Goal: Navigation & Orientation: Find specific page/section

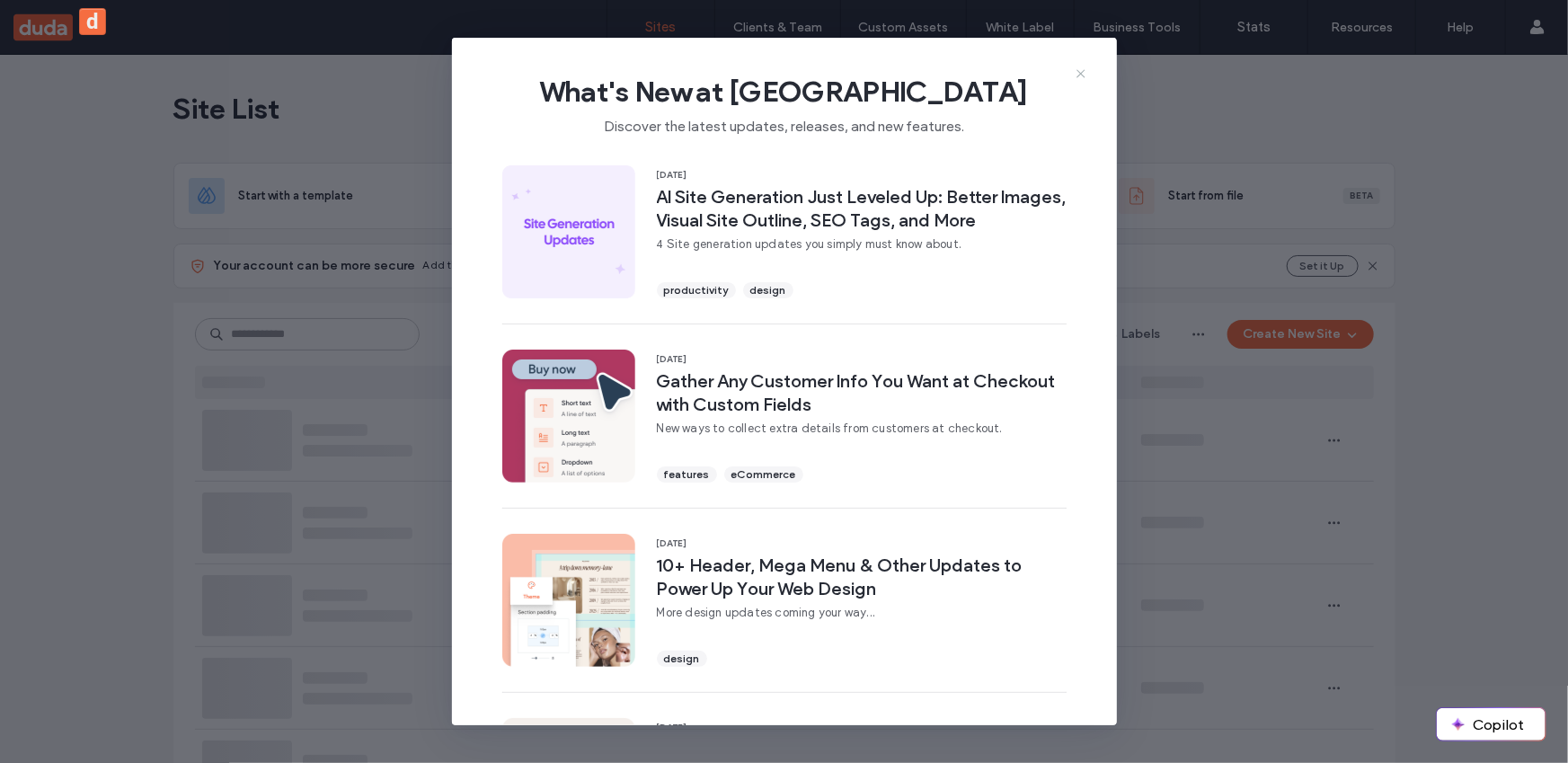
click at [1086, 75] on icon at bounding box center [1080, 73] width 14 height 14
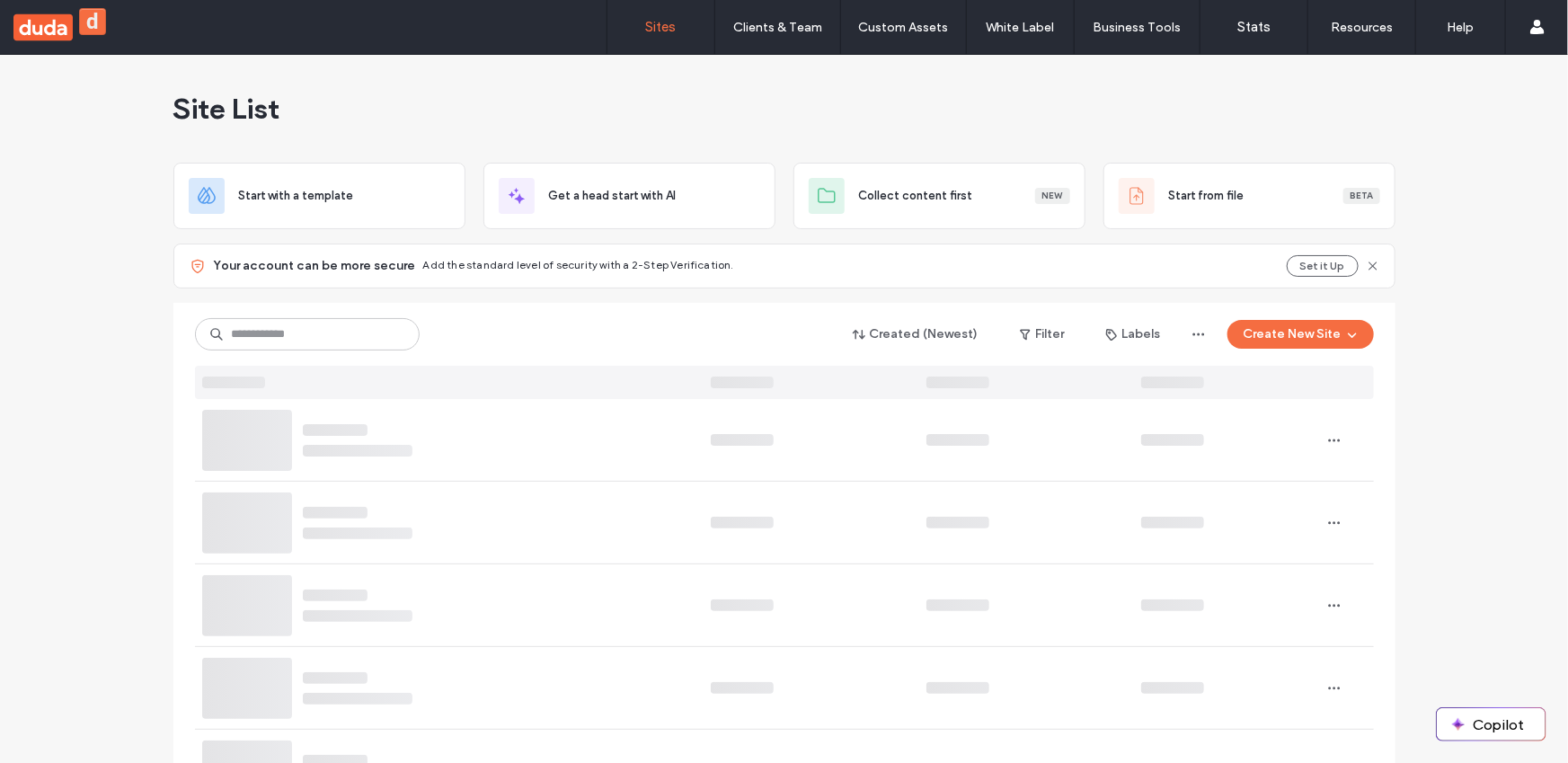
click at [1086, 75] on div "Site List" at bounding box center [784, 108] width 1222 height 108
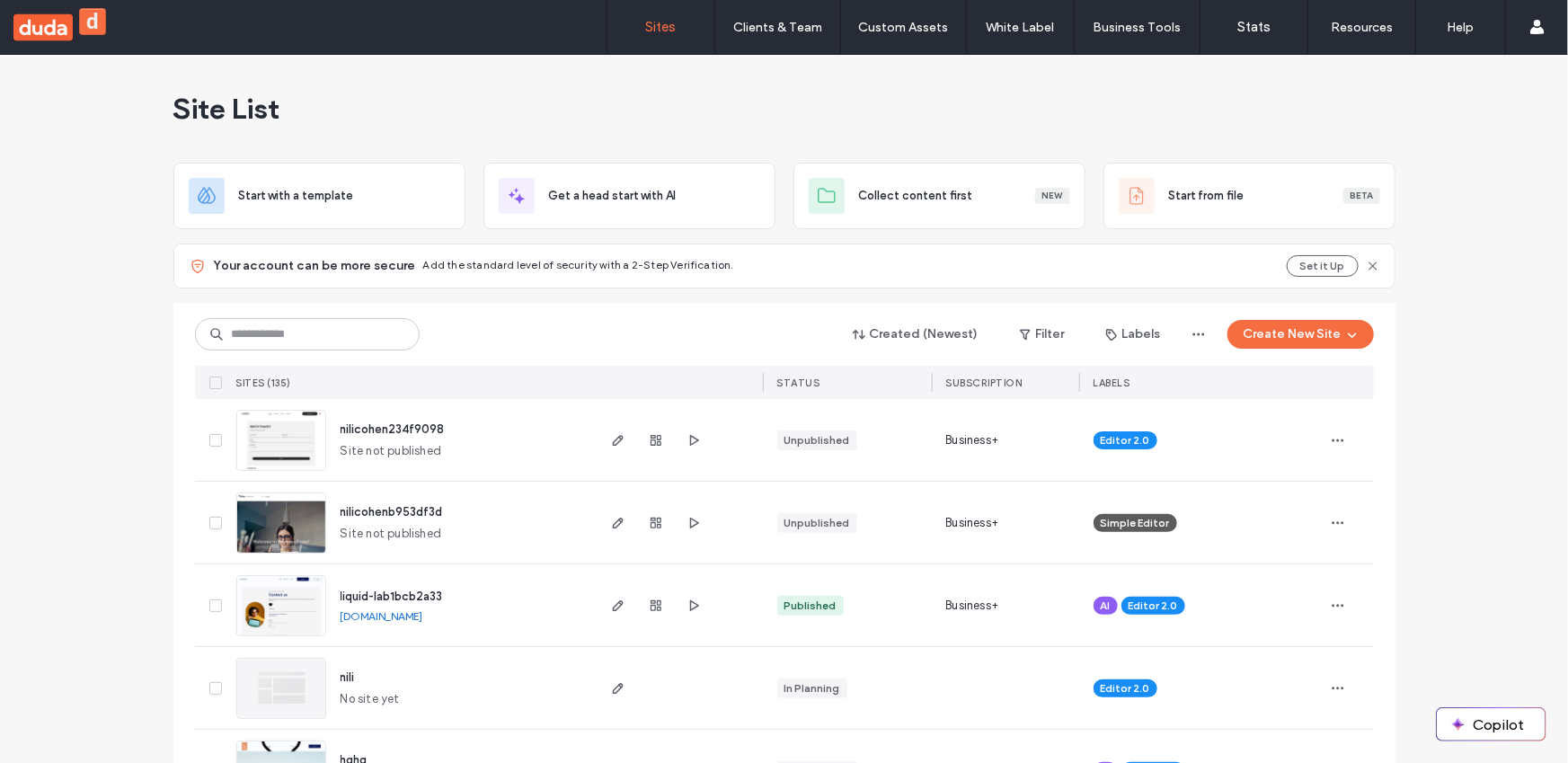
click at [1179, 75] on div "Site List" at bounding box center [784, 108] width 1222 height 108
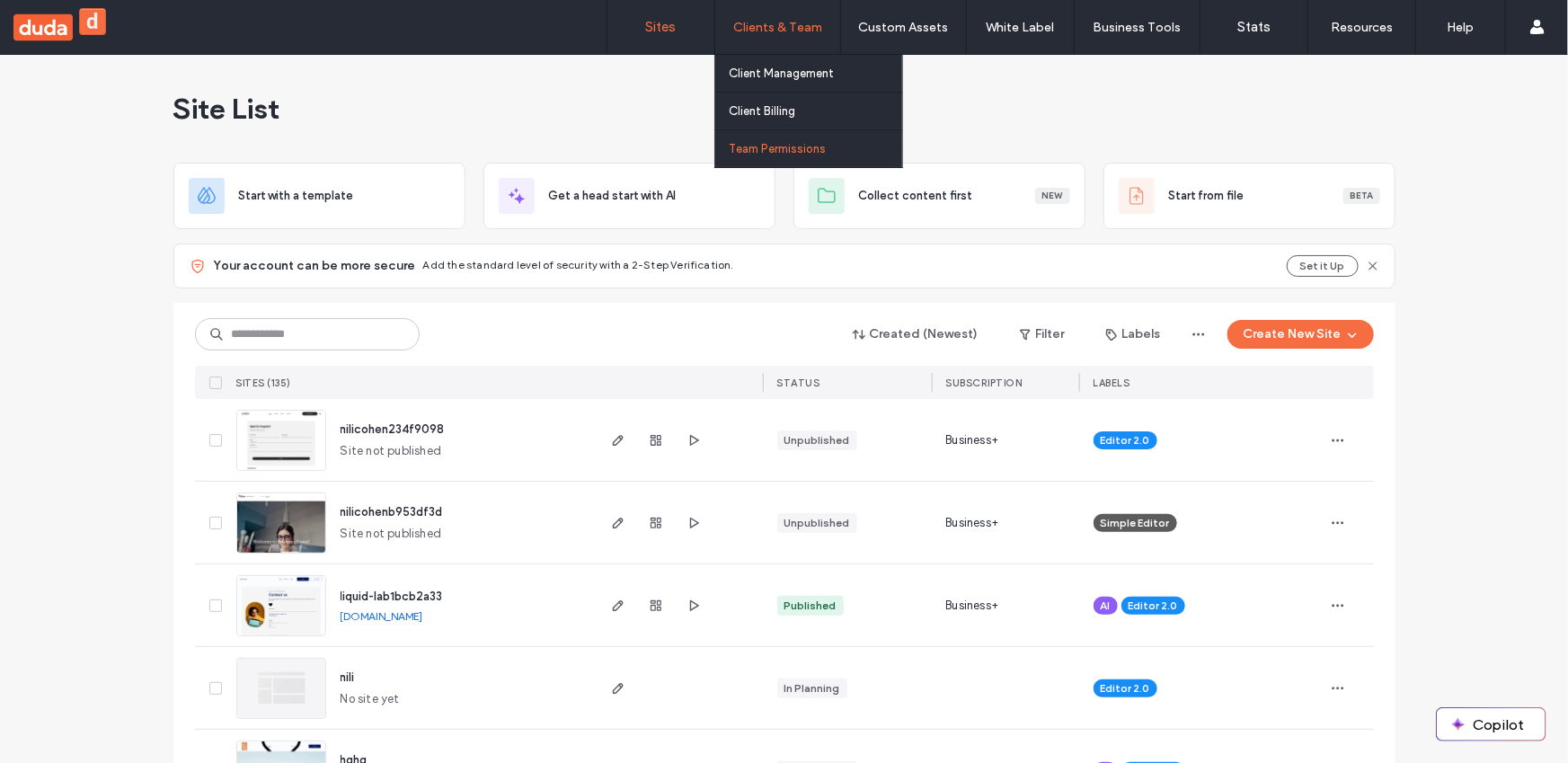
click at [799, 140] on link "Team Permissions" at bounding box center [815, 148] width 173 height 37
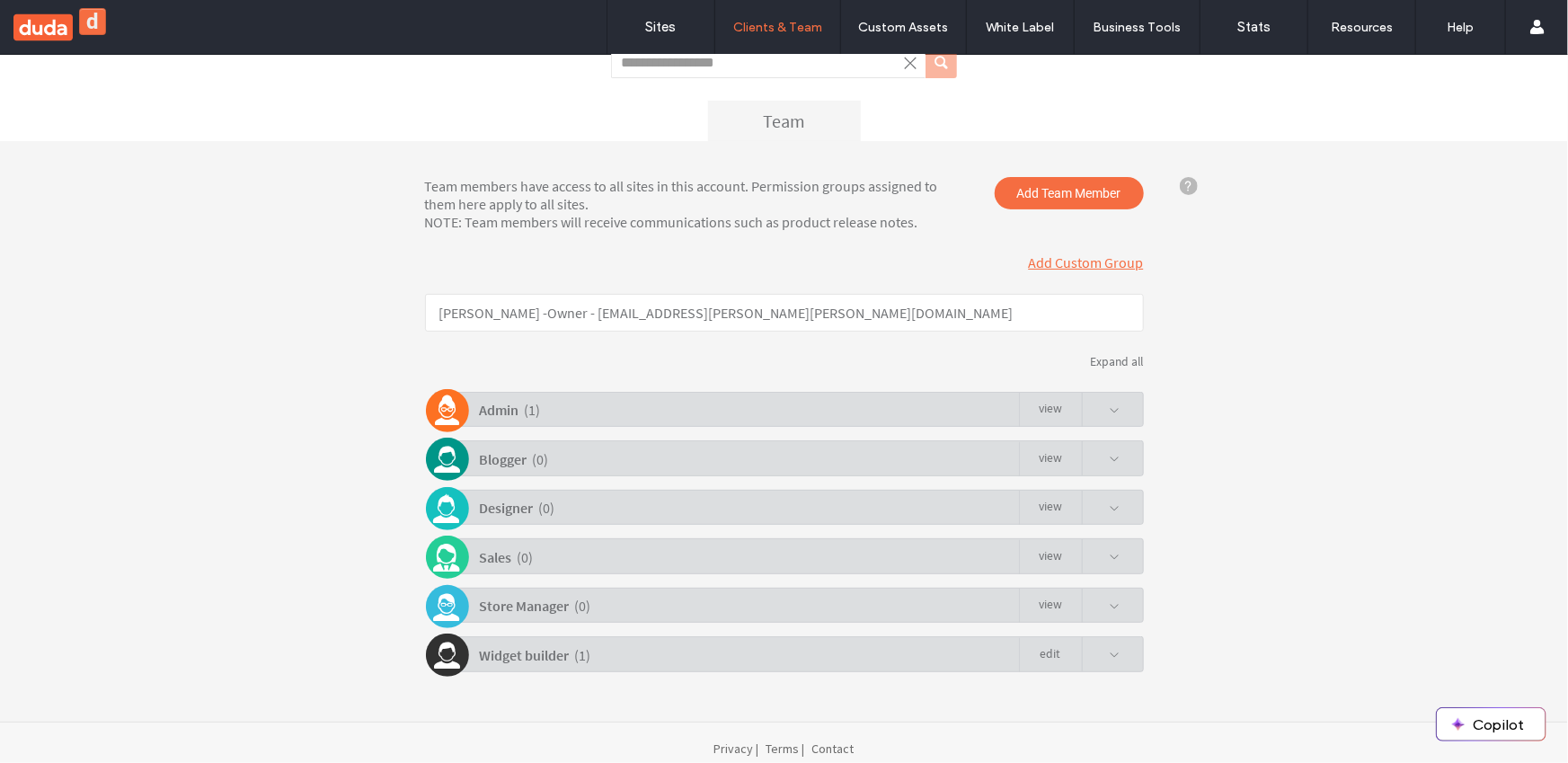
scroll to position [156, 0]
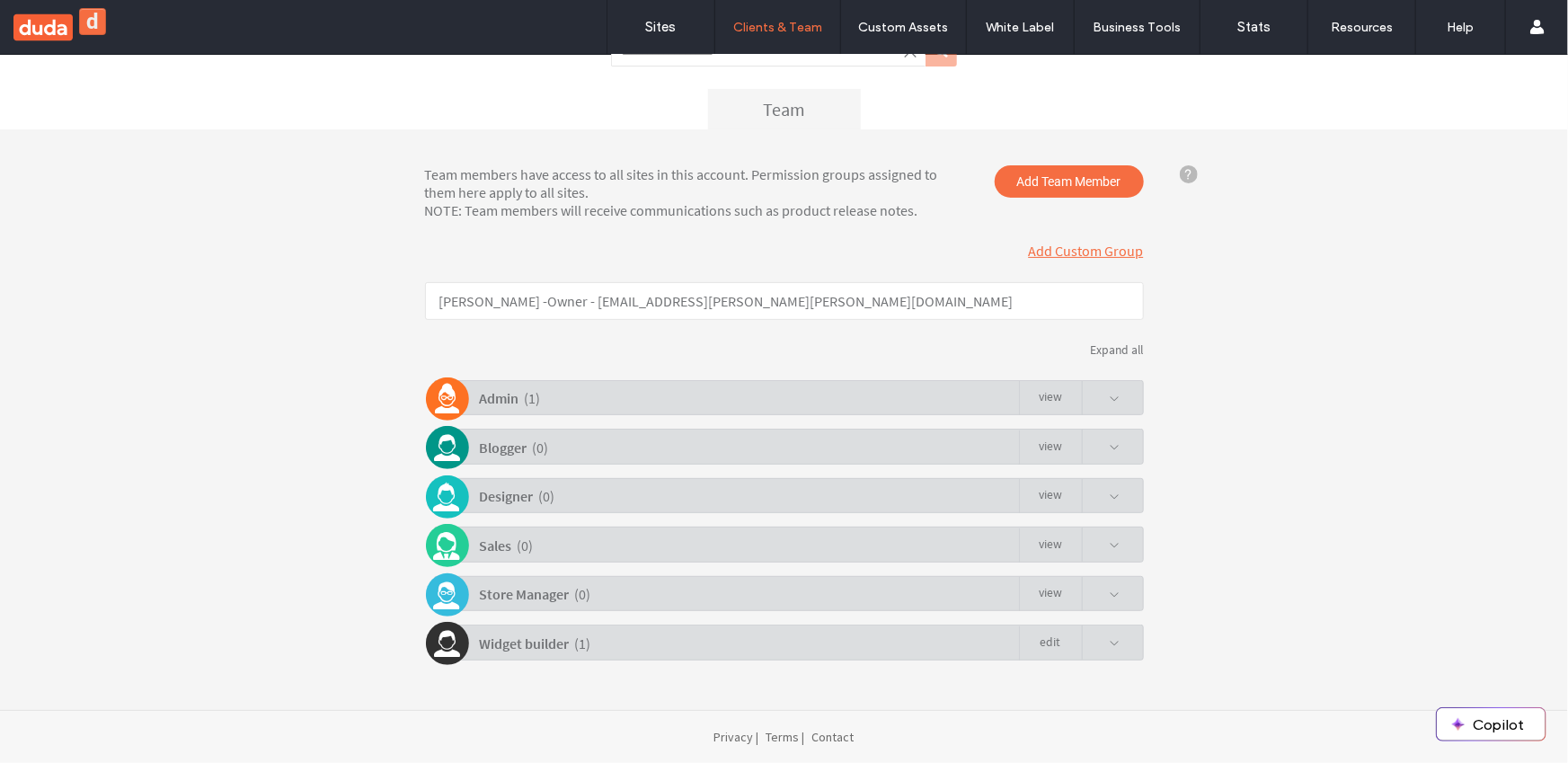
click at [1117, 409] on div "Admin ( 1 ) view" at bounding box center [789, 396] width 710 height 35
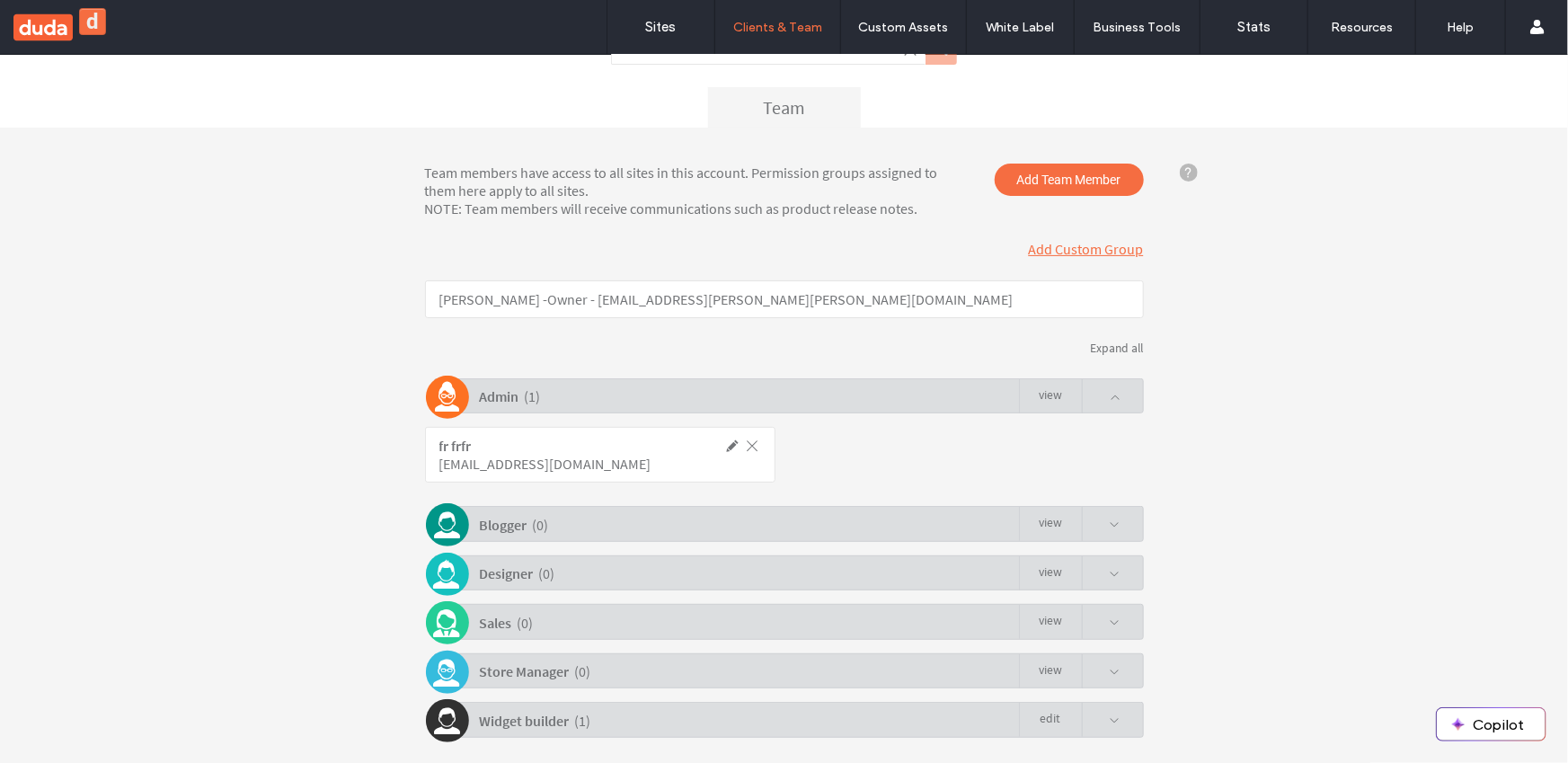
click link "view"
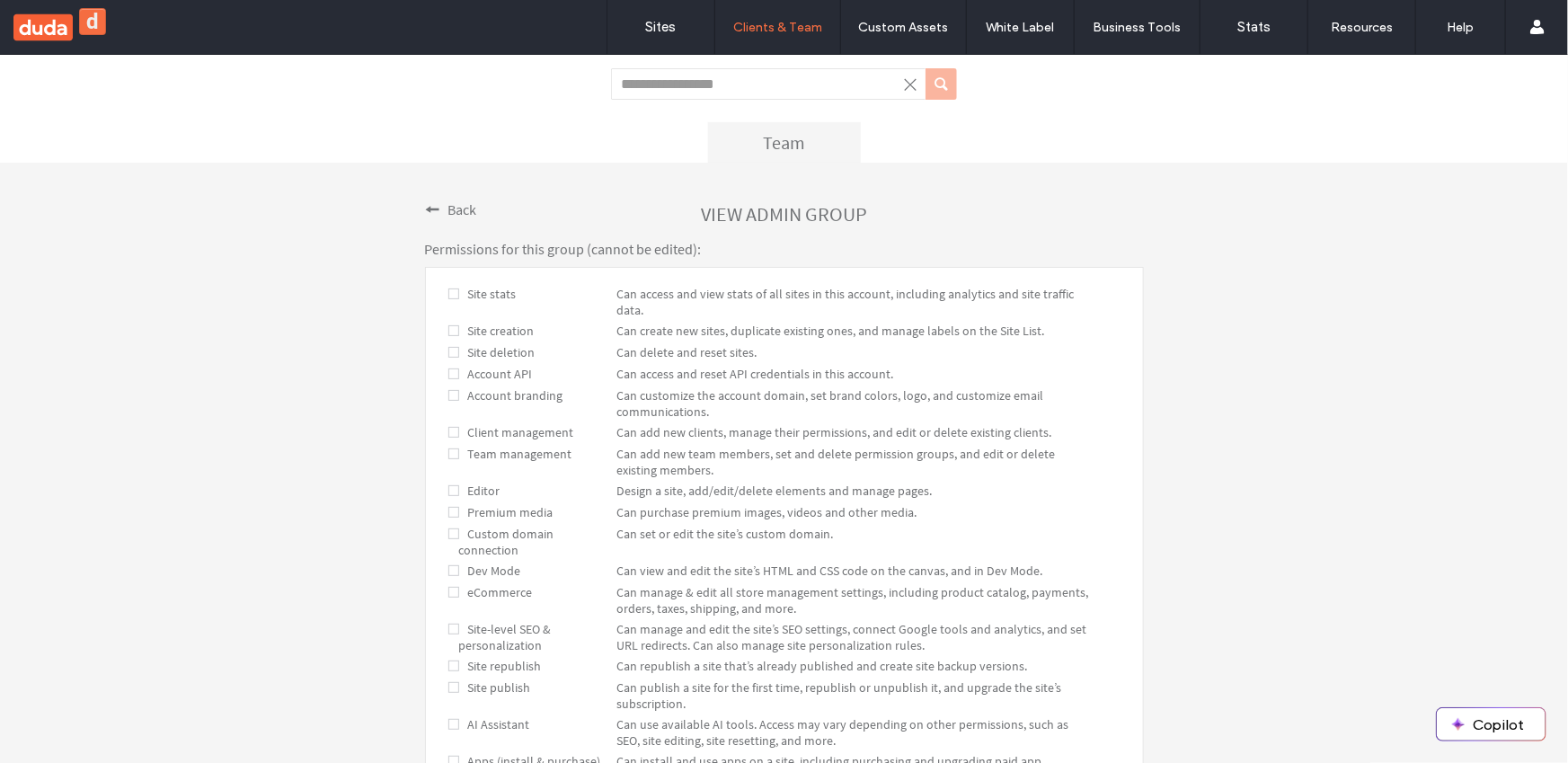
scroll to position [110, 0]
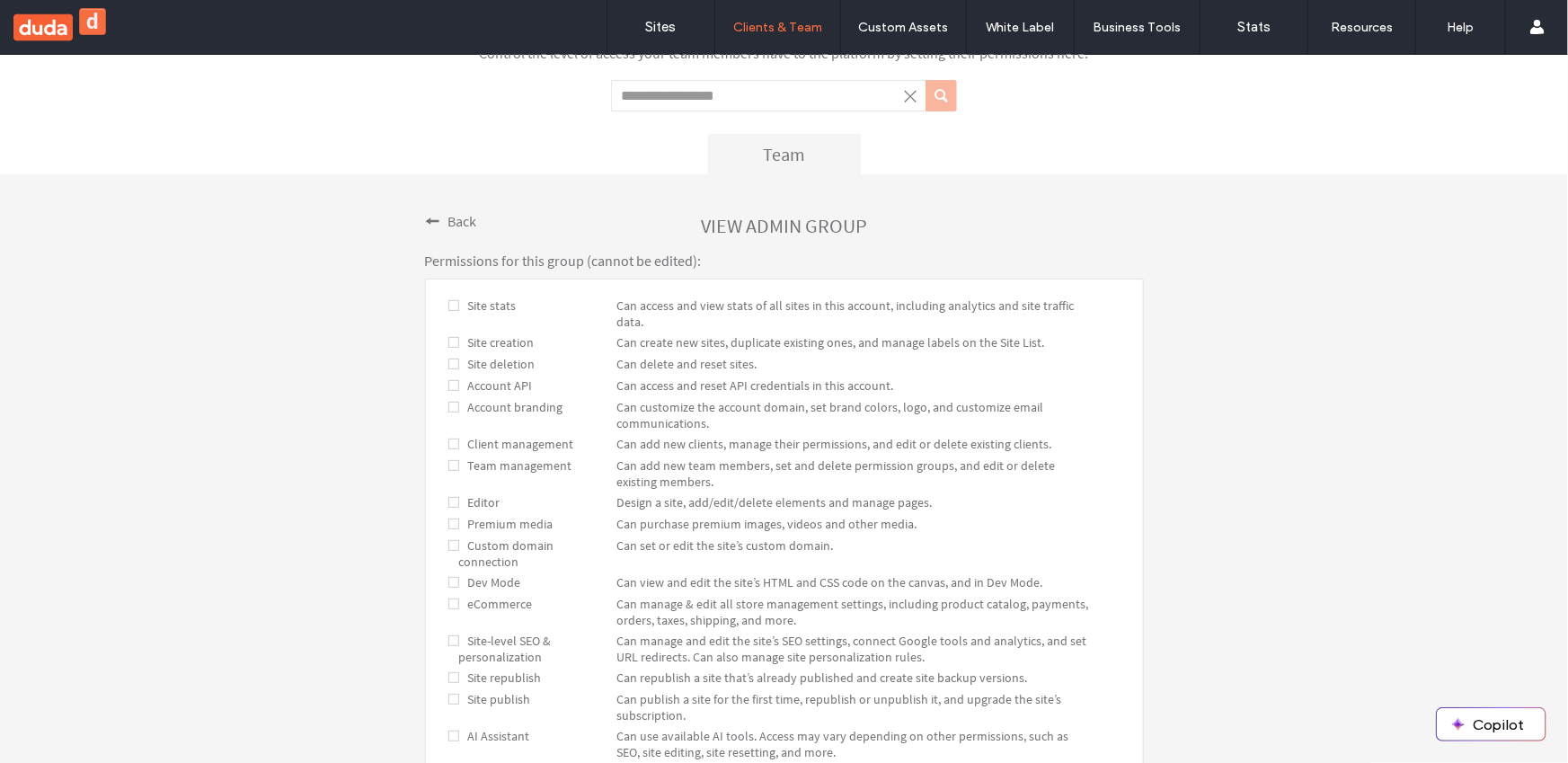
click div "Back"
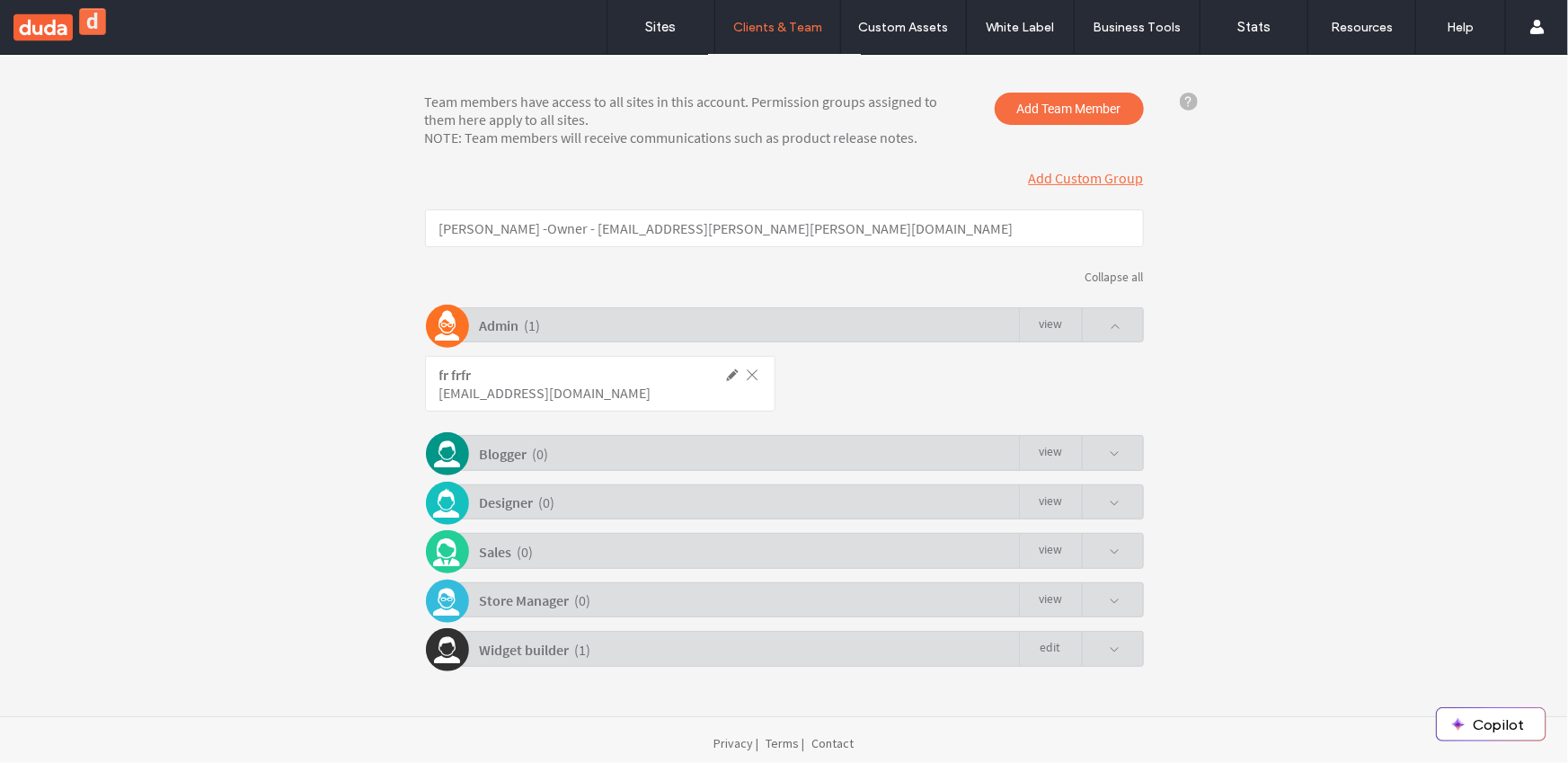
scroll to position [234, 0]
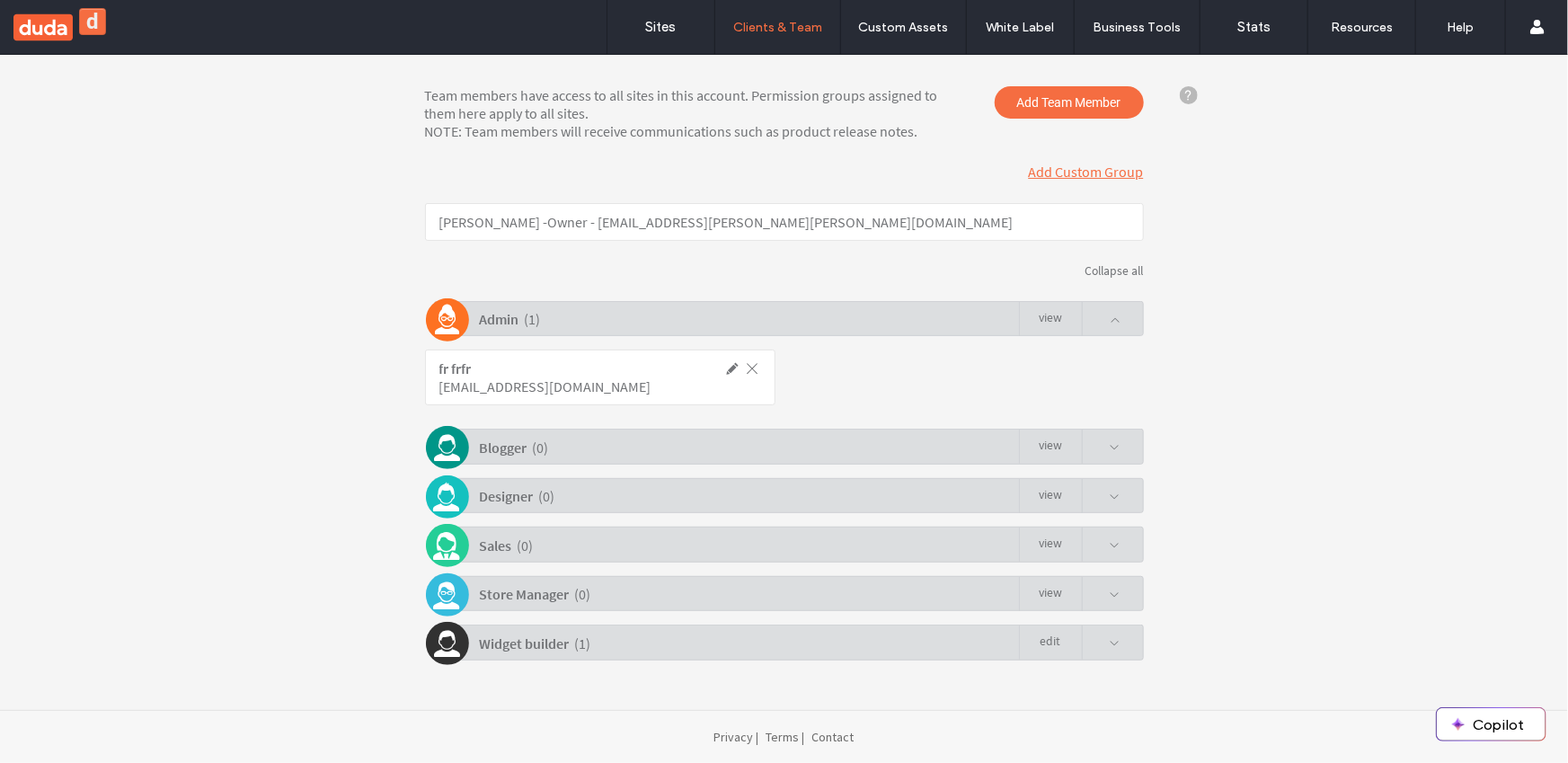
click at [1109, 443] on span at bounding box center [1114, 445] width 10 height 10
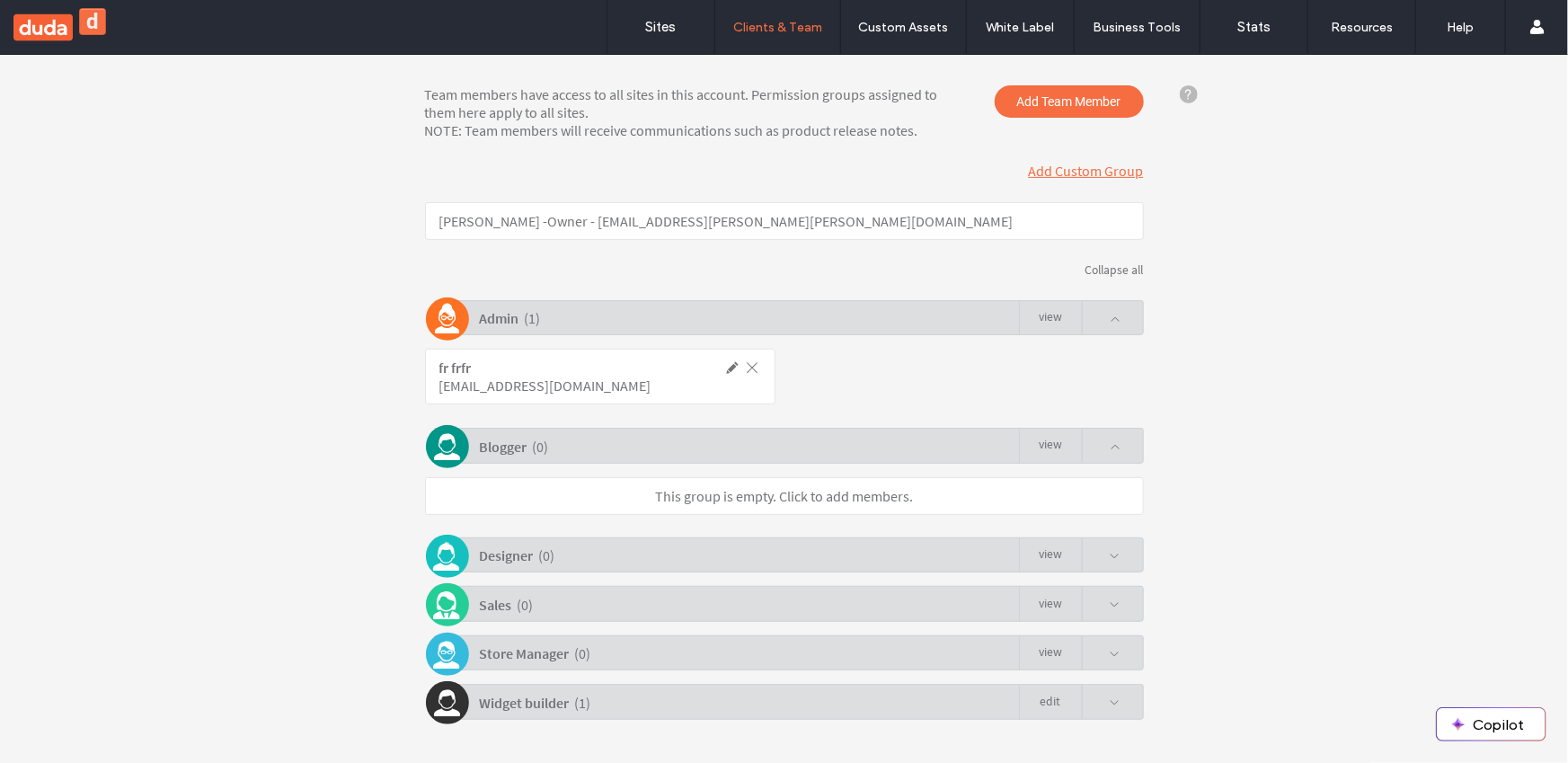
click link "view"
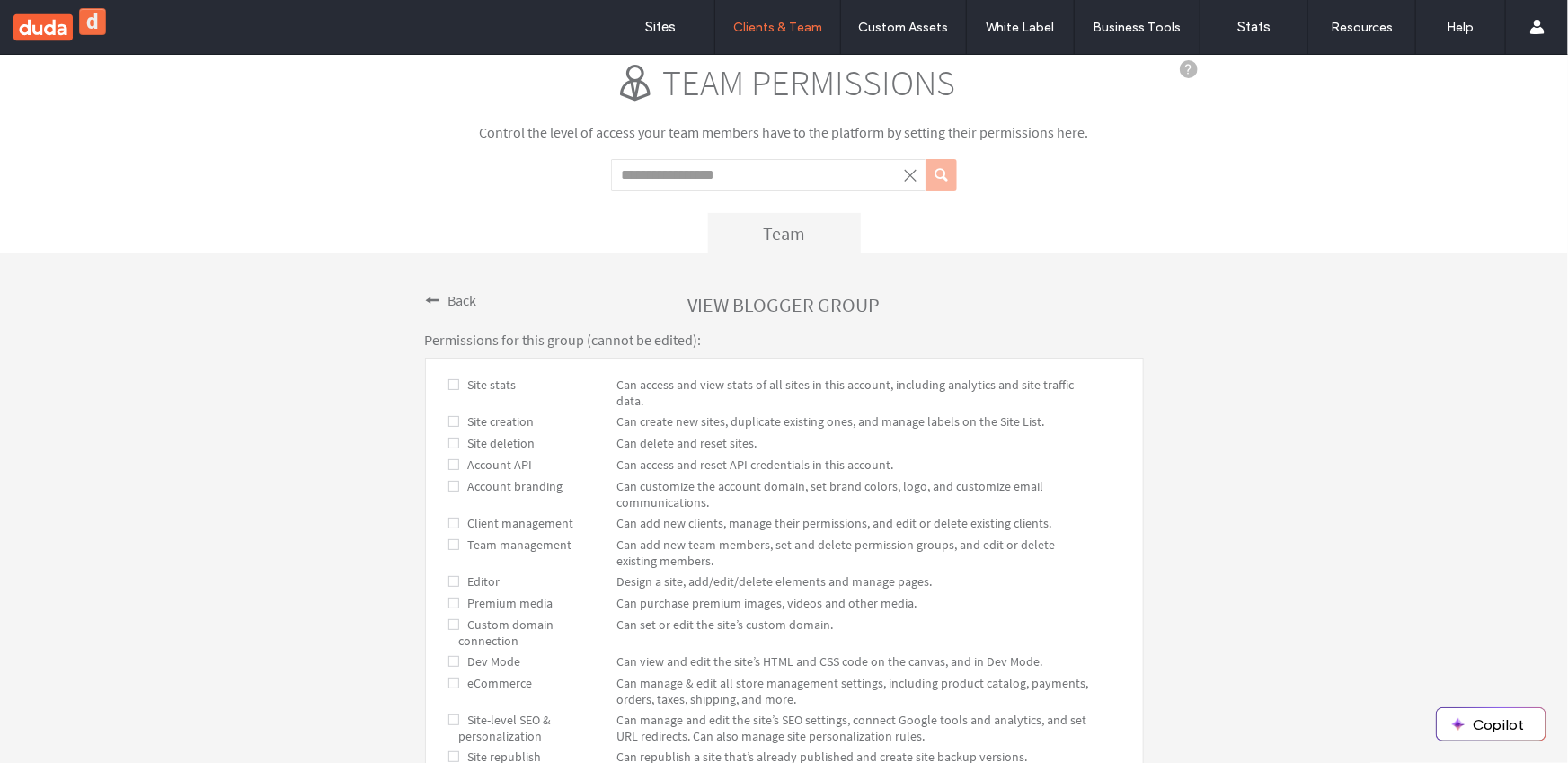
scroll to position [0, 0]
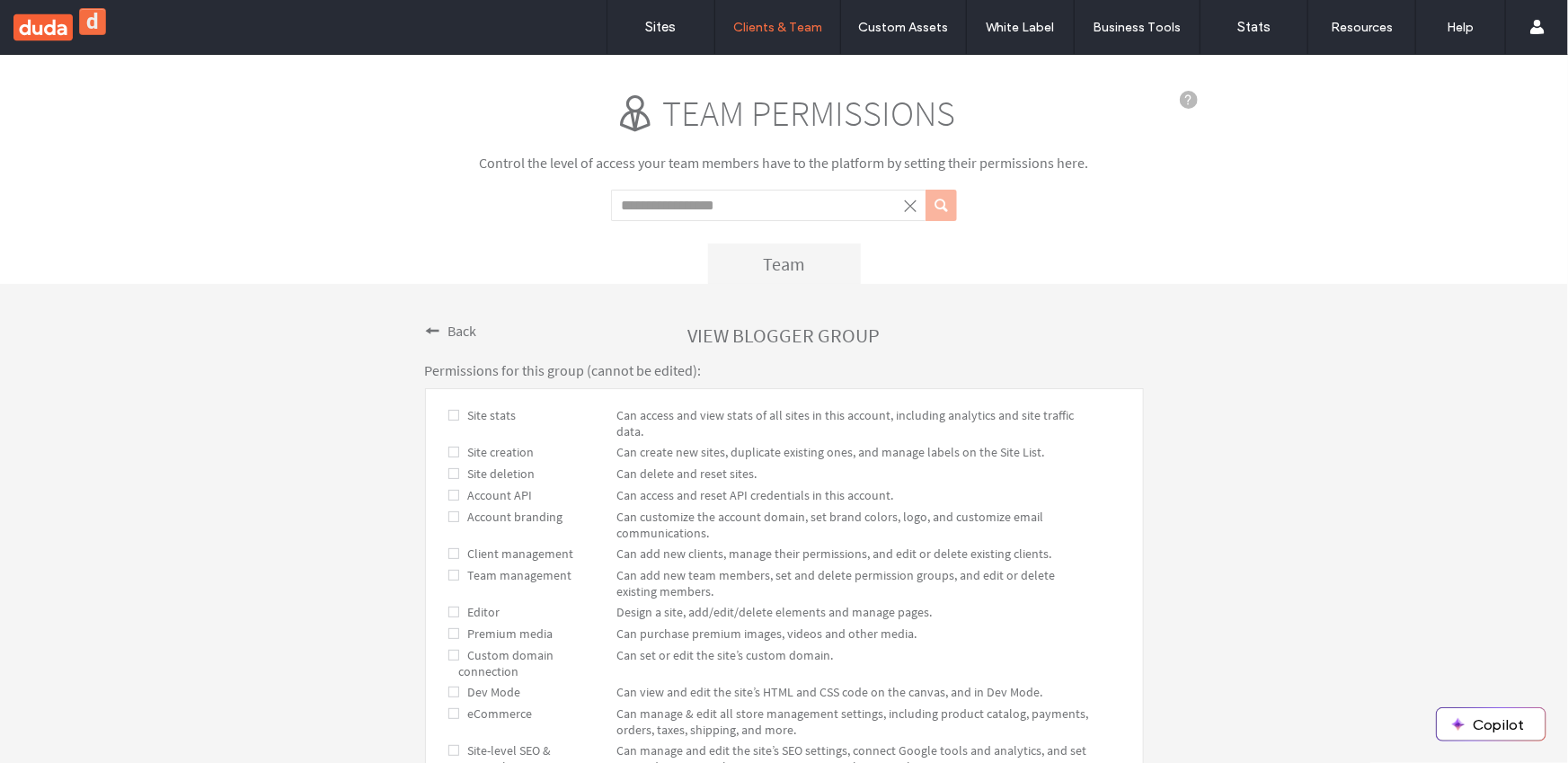
click div "Back"
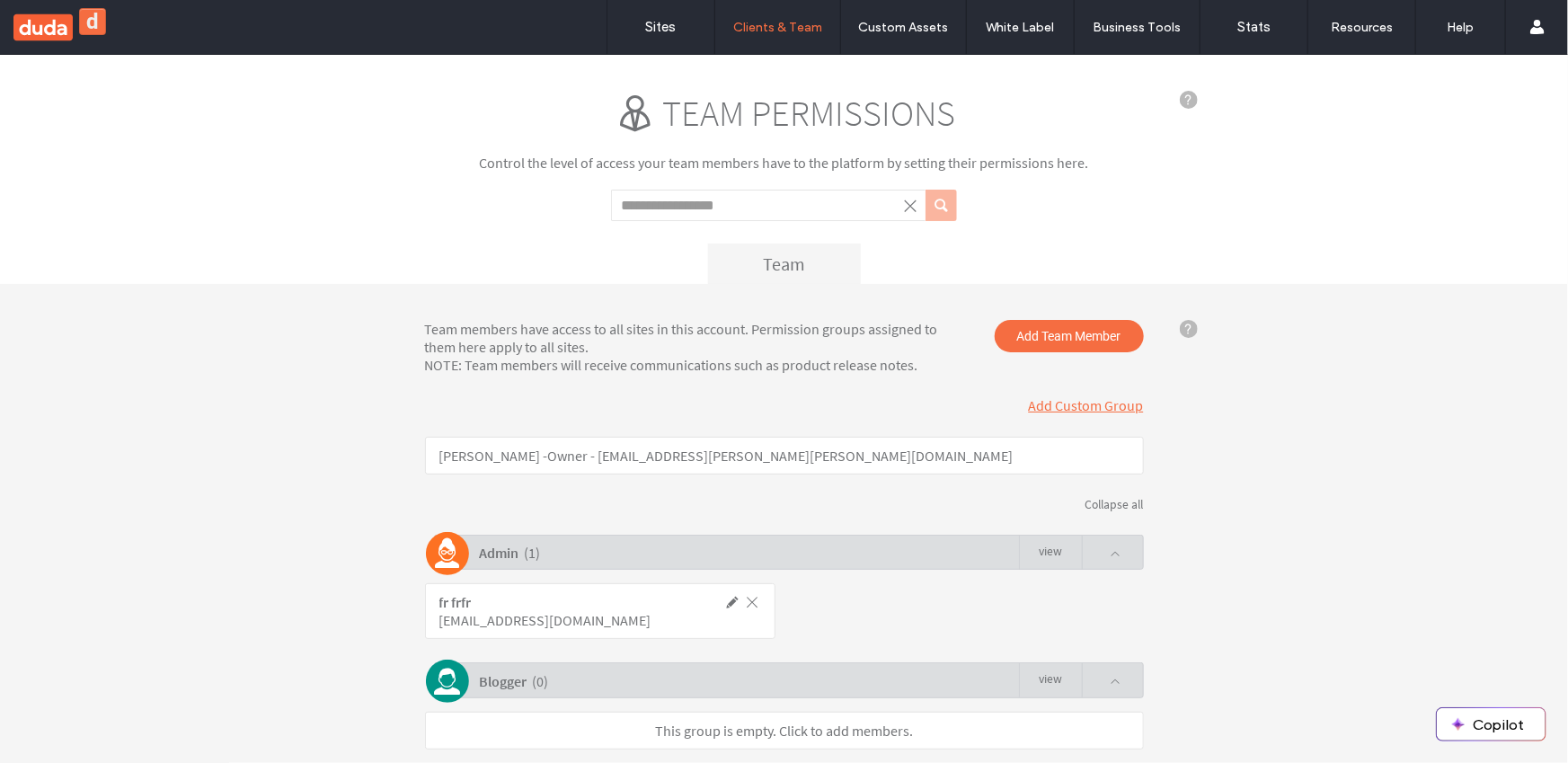
click link "view"
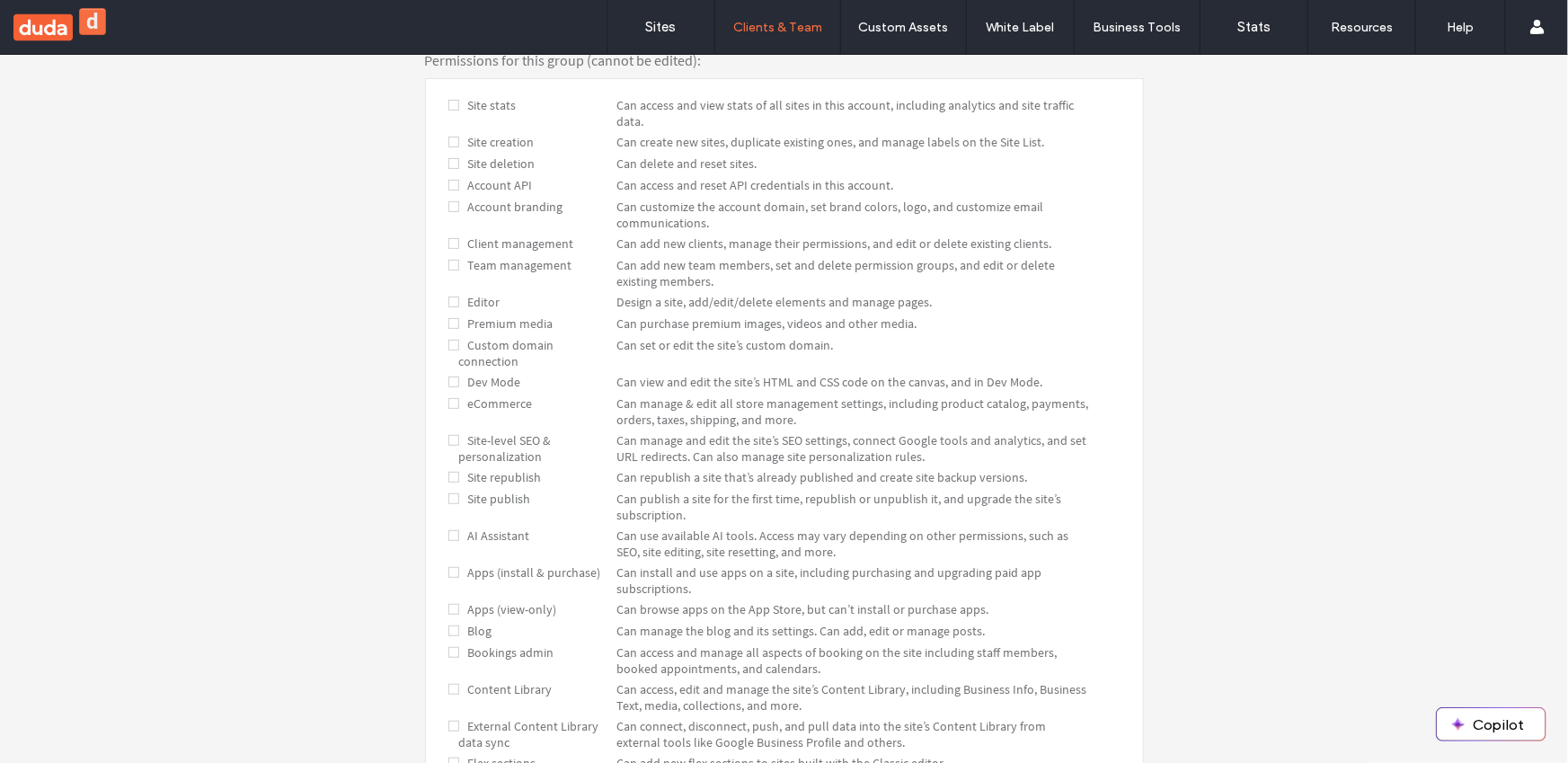
scroll to position [312, 0]
click at [666, 346] on span "Can set or edit the site’s custom domain." at bounding box center [725, 342] width 216 height 16
drag, startPoint x: 668, startPoint y: 342, endPoint x: 701, endPoint y: 339, distance: 33.1
click at [701, 339] on span "Can set or edit the site’s custom domain." at bounding box center [725, 342] width 216 height 16
click at [815, 338] on span "Can set or edit the site’s custom domain." at bounding box center [725, 342] width 216 height 16
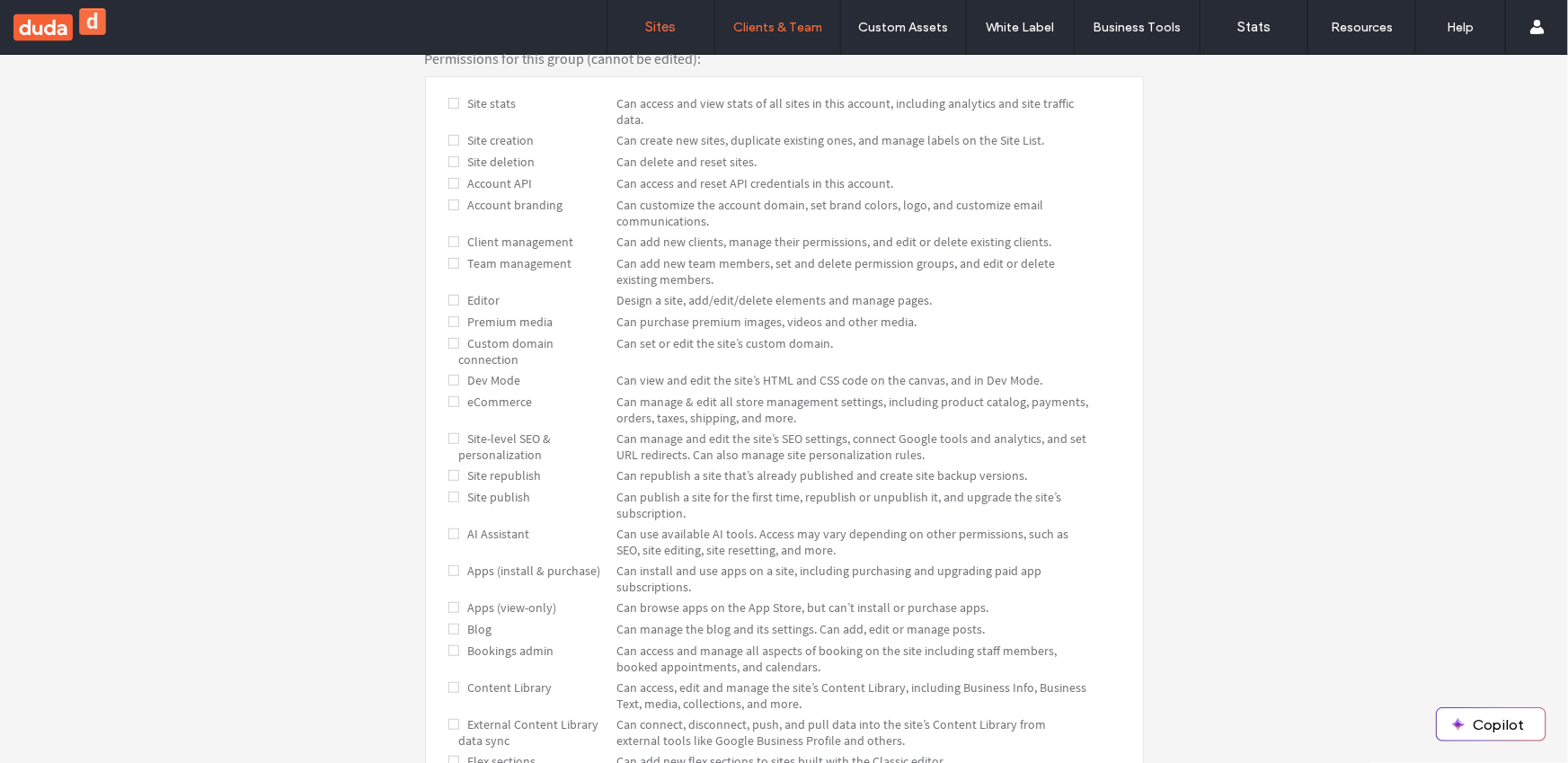
click at [688, 34] on link "Sites" at bounding box center [661, 26] width 107 height 54
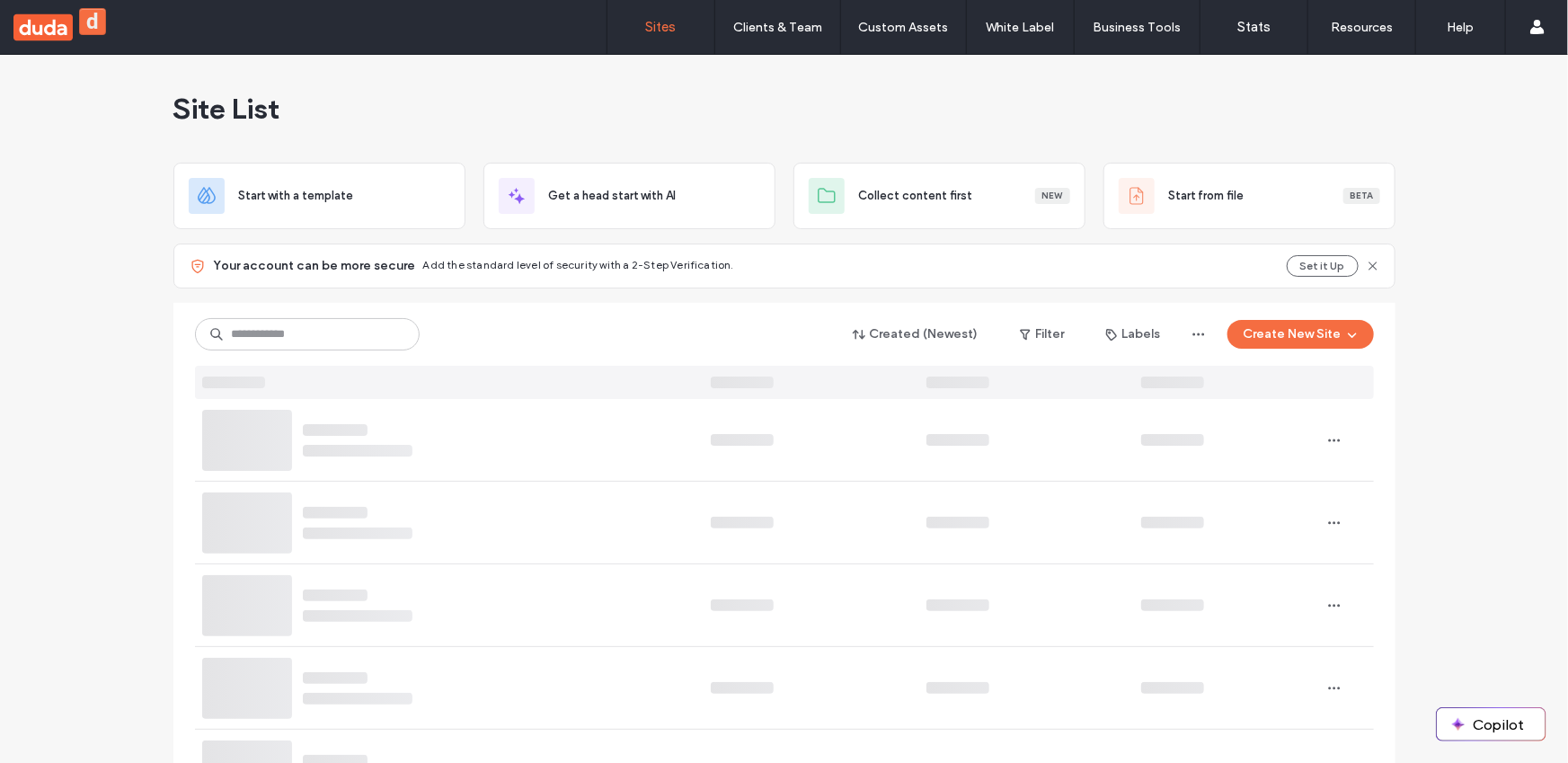
click at [687, 123] on div "Site List" at bounding box center [784, 108] width 1222 height 108
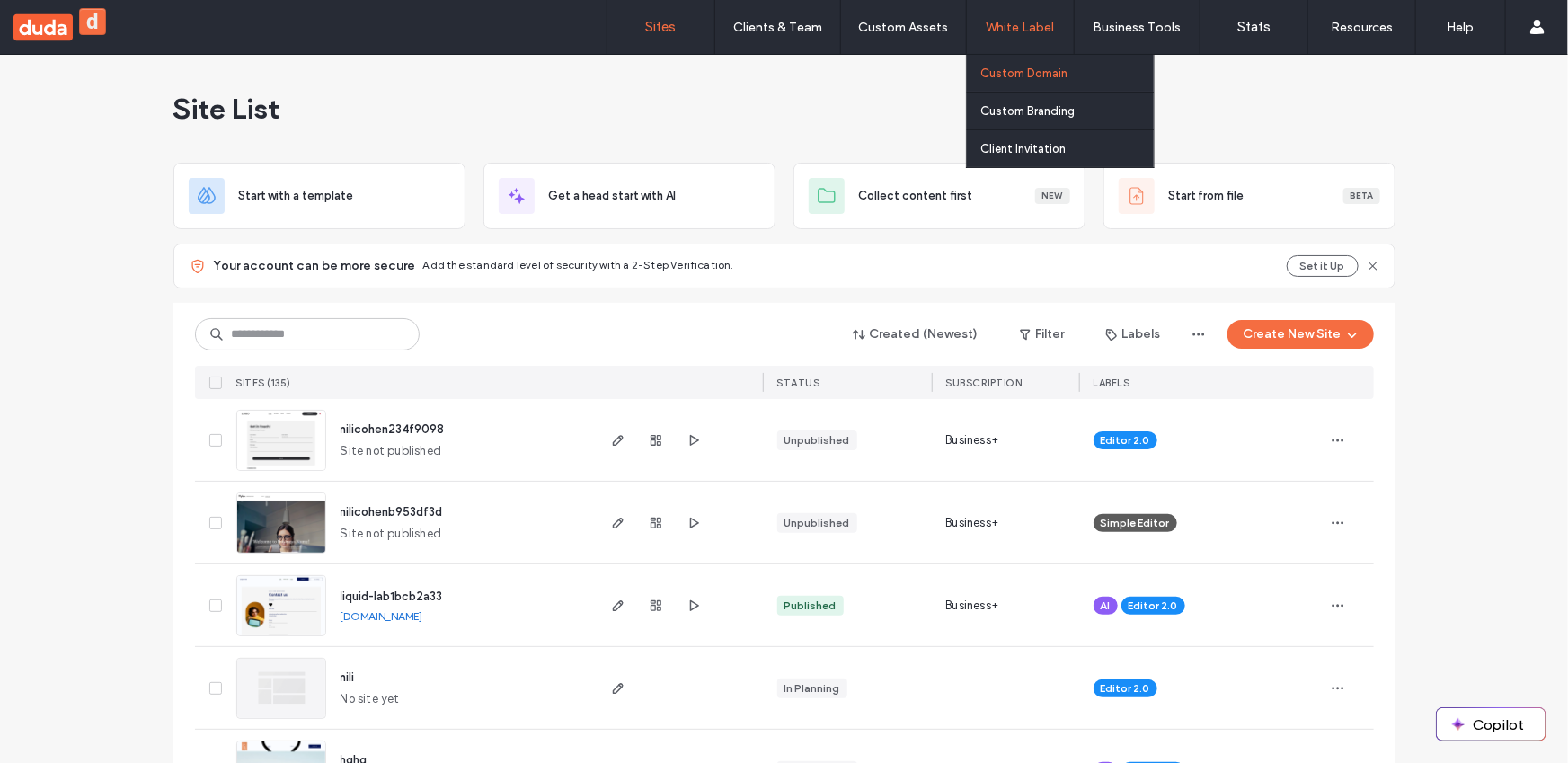
click at [1033, 80] on link "Custom Domain" at bounding box center [1067, 72] width 173 height 37
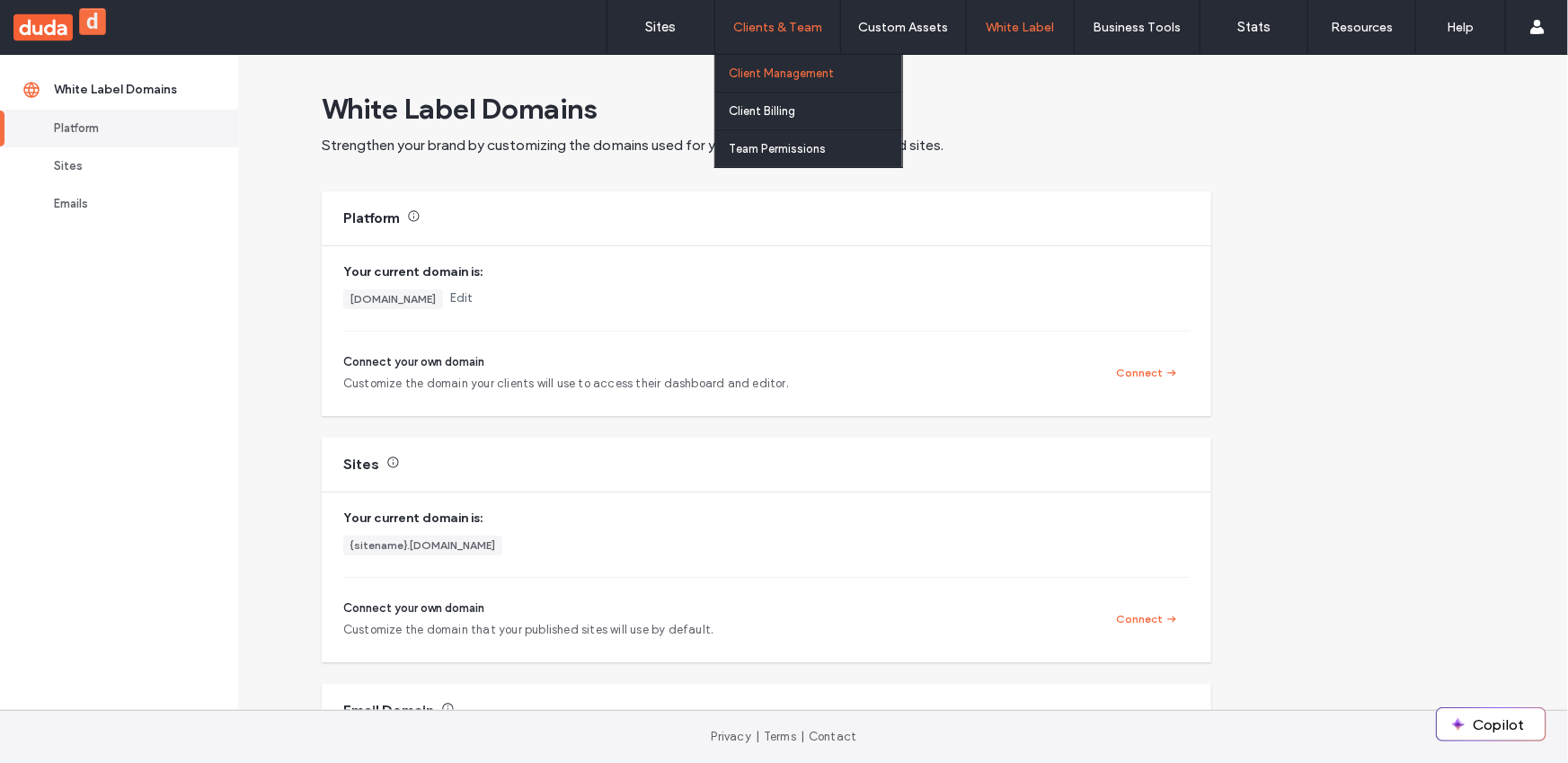
click at [795, 85] on link "Client Management" at bounding box center [815, 72] width 173 height 37
